Goal: Register for event/course

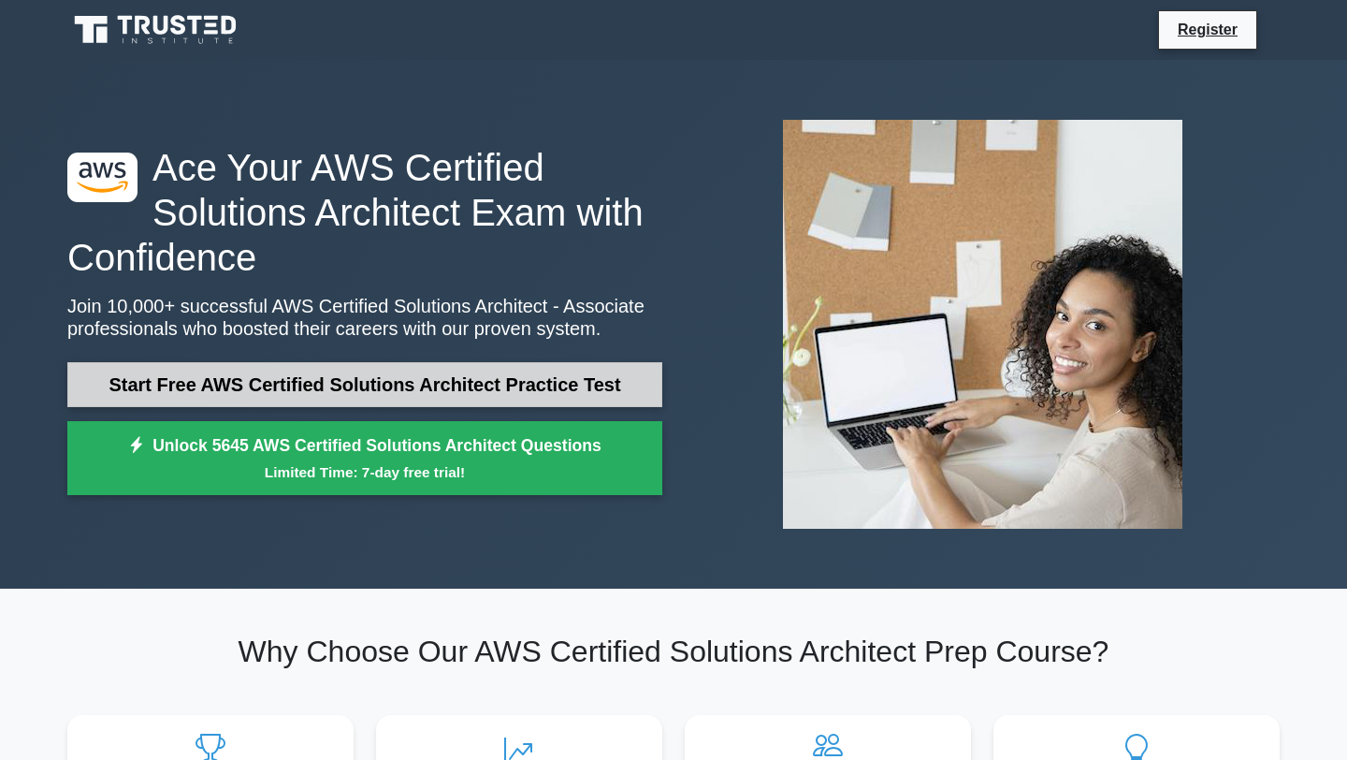
click at [331, 395] on link "Start Free AWS Certified Solutions Architect Practice Test" at bounding box center [364, 384] width 595 height 45
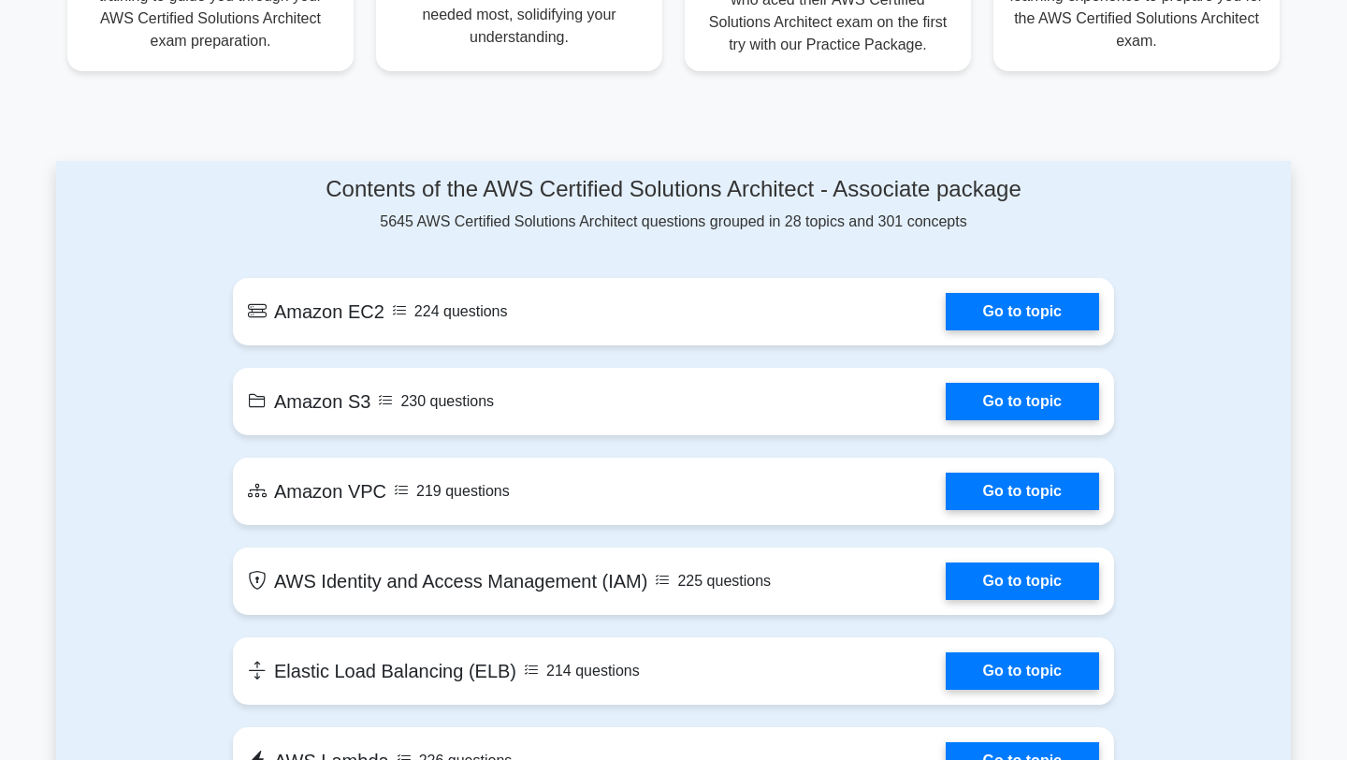
scroll to position [833, 0]
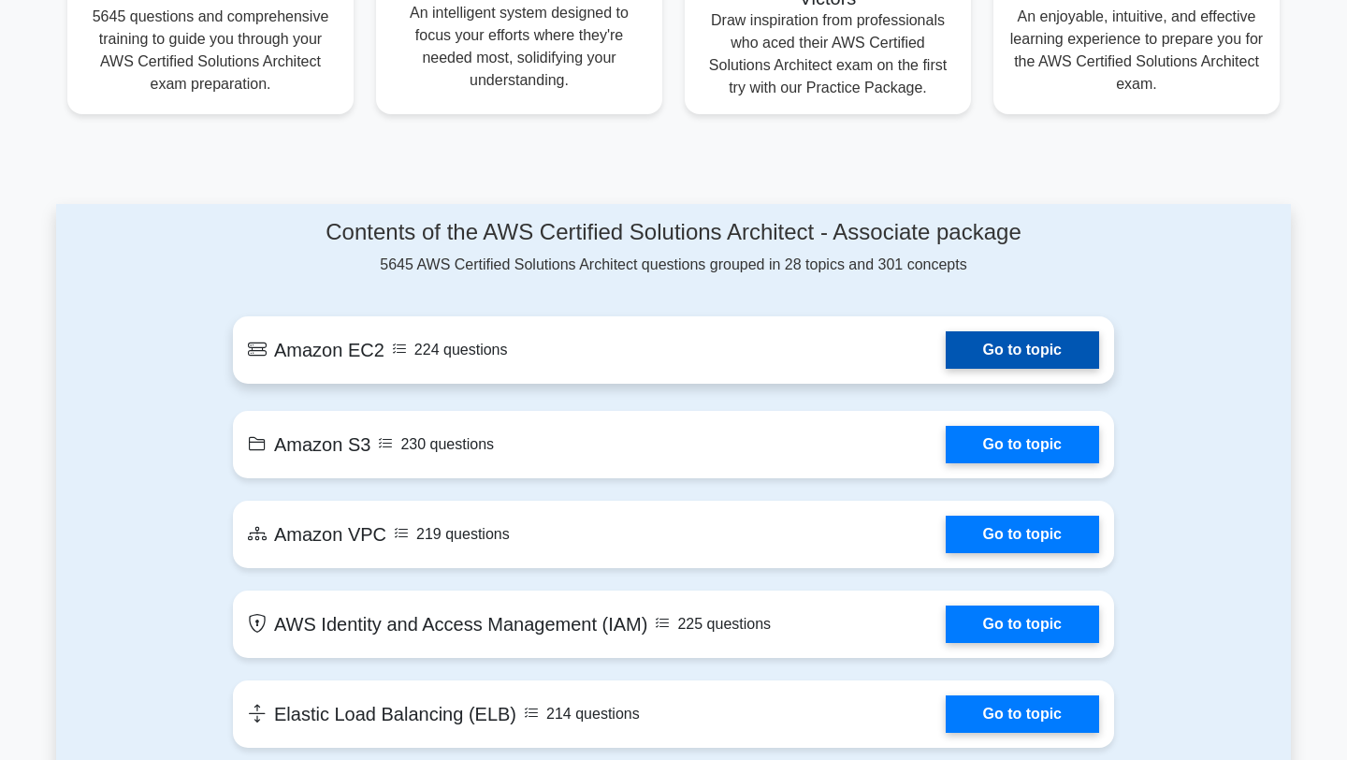
click at [998, 332] on link "Go to topic" at bounding box center [1022, 349] width 153 height 37
